Goal: Browse casually: Explore the website without a specific task or goal

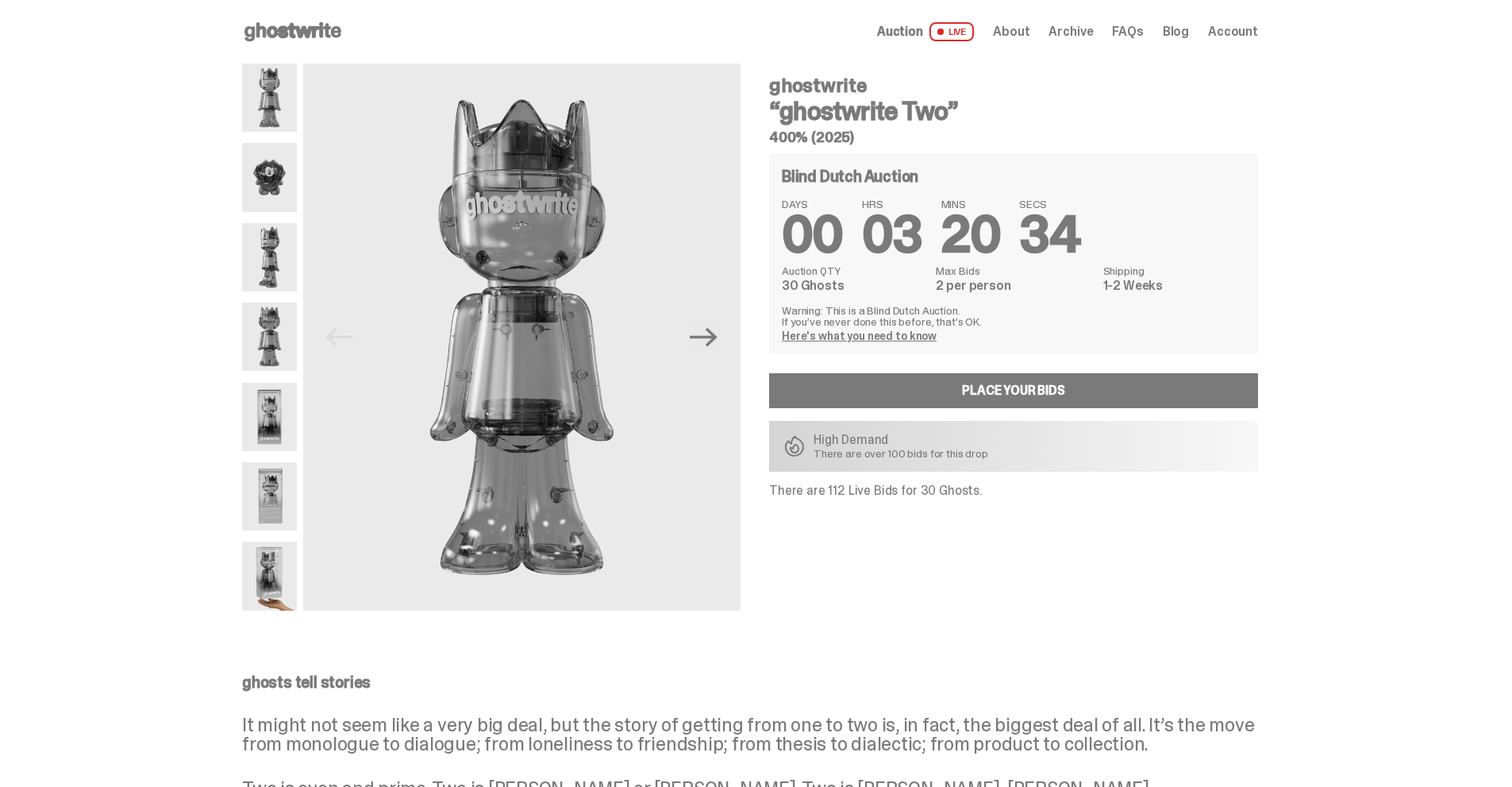
click at [923, 36] on span "Auction" at bounding box center [900, 31] width 46 height 13
click at [297, 23] on use at bounding box center [293, 31] width 97 height 19
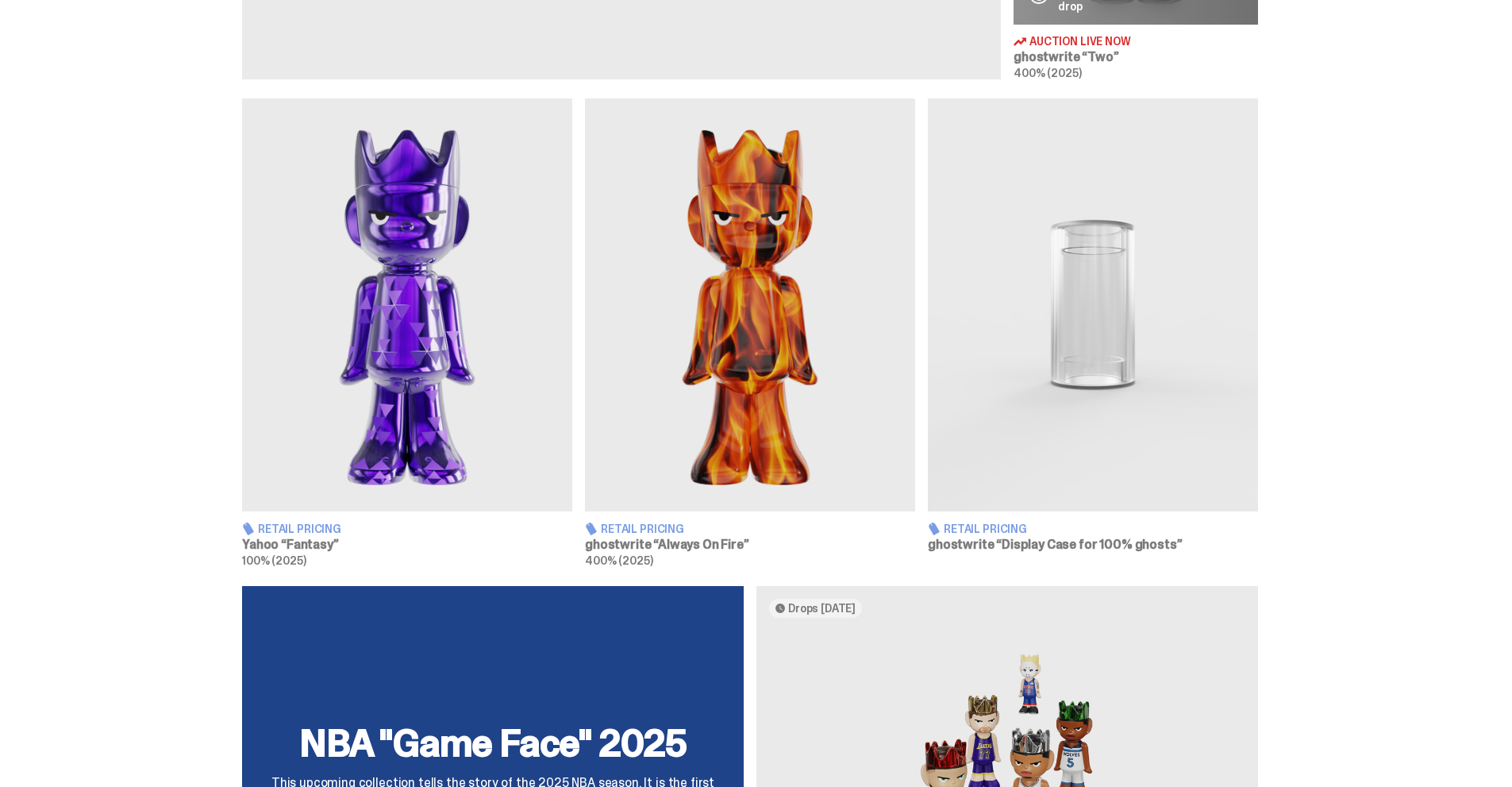
scroll to position [873, 0]
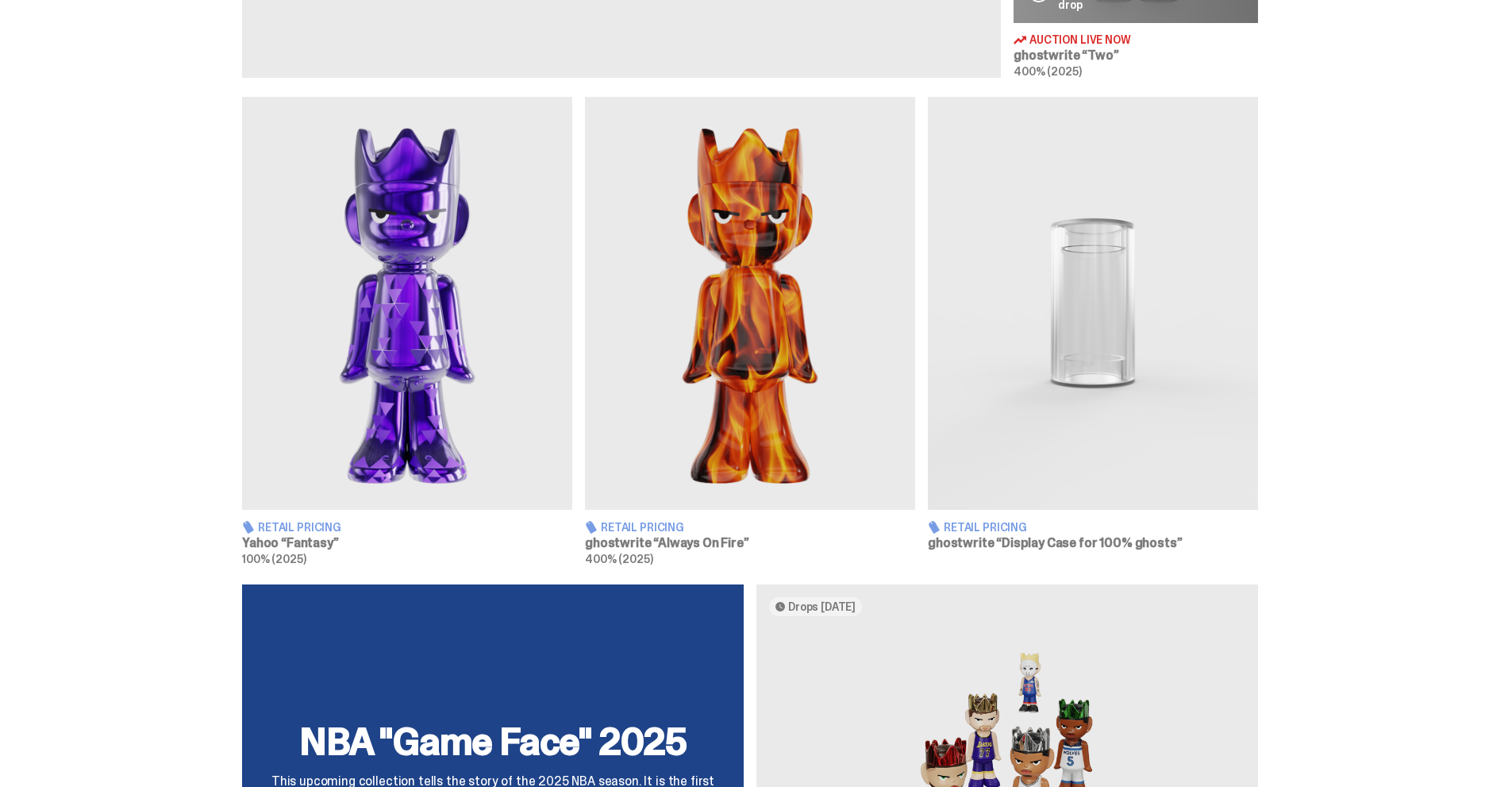
click at [415, 397] on img at bounding box center [406, 304] width 331 height 413
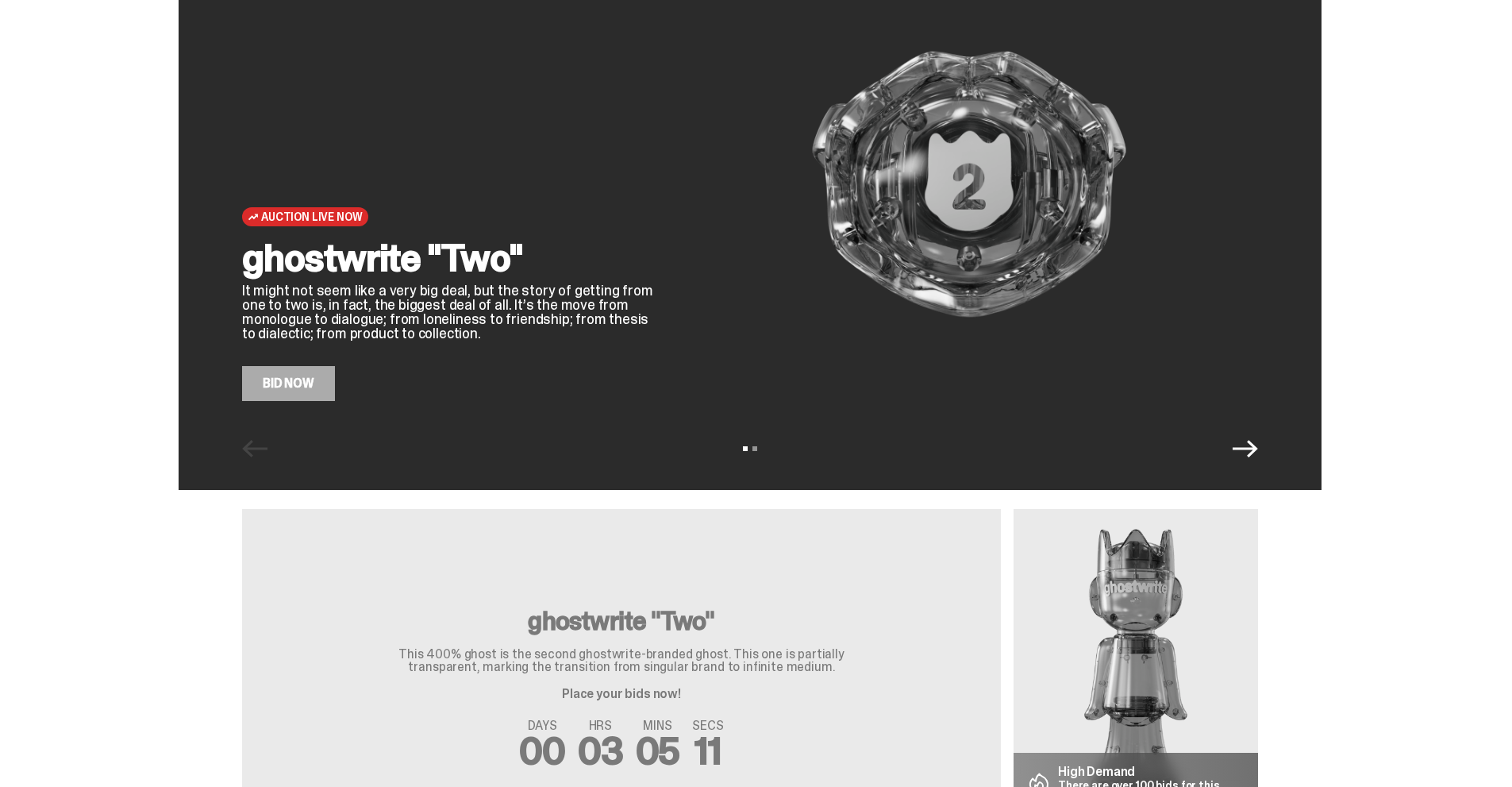
scroll to position [80, 0]
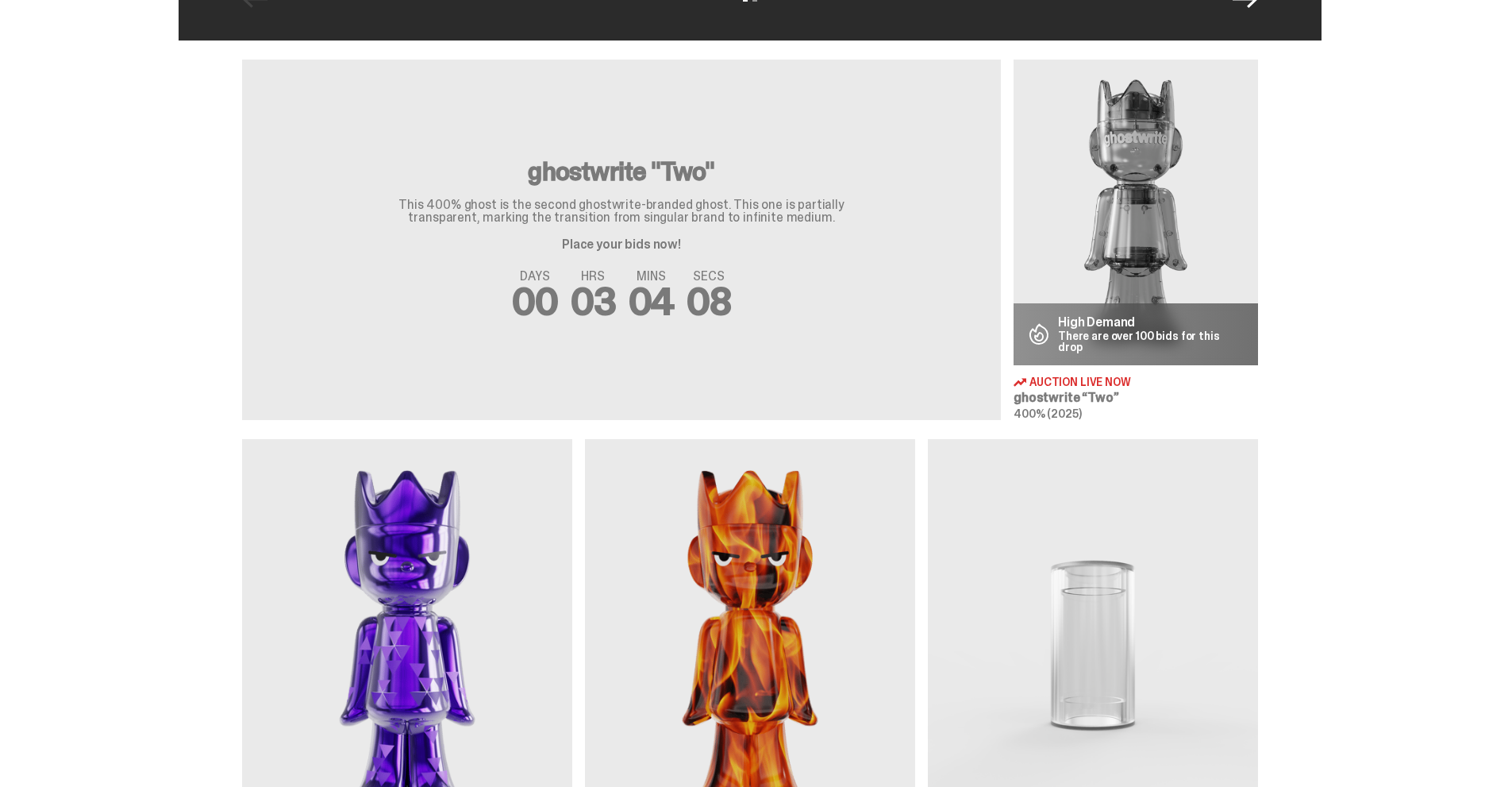
scroll to position [715, 0]
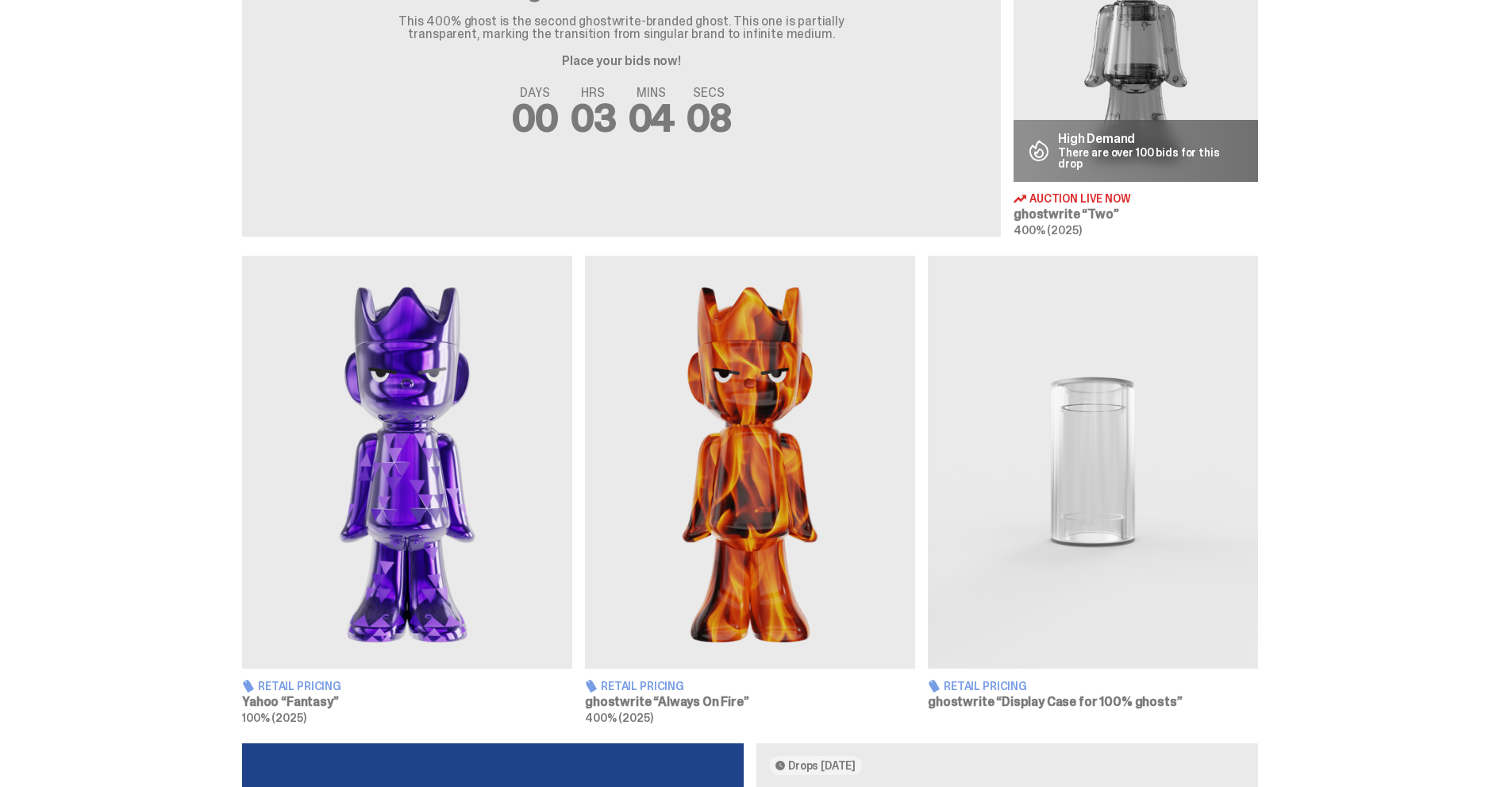
drag, startPoint x: 571, startPoint y: 452, endPoint x: 543, endPoint y: 453, distance: 28.0
click at [571, 452] on img at bounding box center [406, 462] width 331 height 413
